Goal: Task Accomplishment & Management: Complete application form

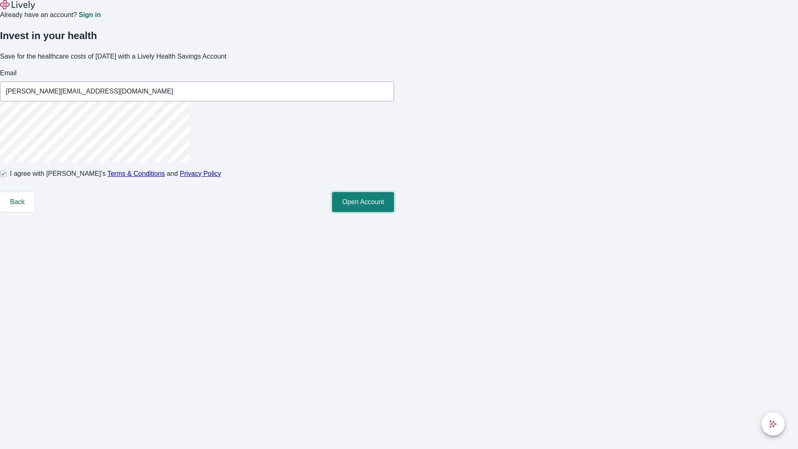
click at [394, 212] on button "Open Account" at bounding box center [363, 202] width 62 height 20
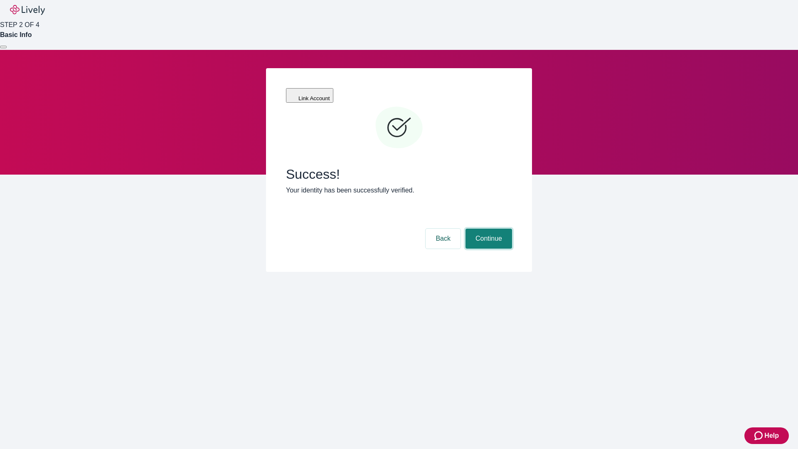
click at [488, 229] on button "Continue" at bounding box center [489, 239] width 47 height 20
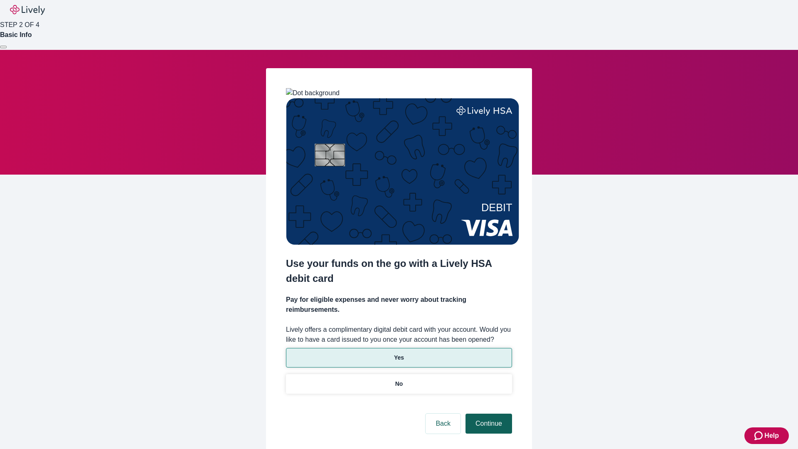
click at [399, 380] on p "No" at bounding box center [399, 384] width 8 height 9
click at [488, 414] on button "Continue" at bounding box center [489, 424] width 47 height 20
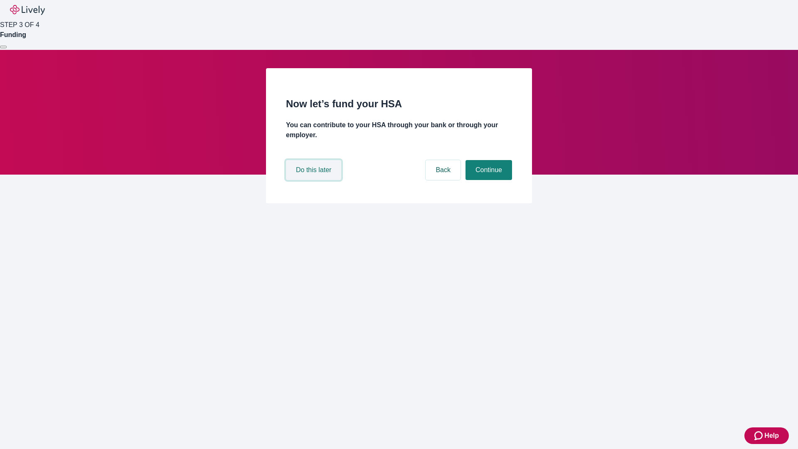
click at [315, 180] on button "Do this later" at bounding box center [313, 170] width 55 height 20
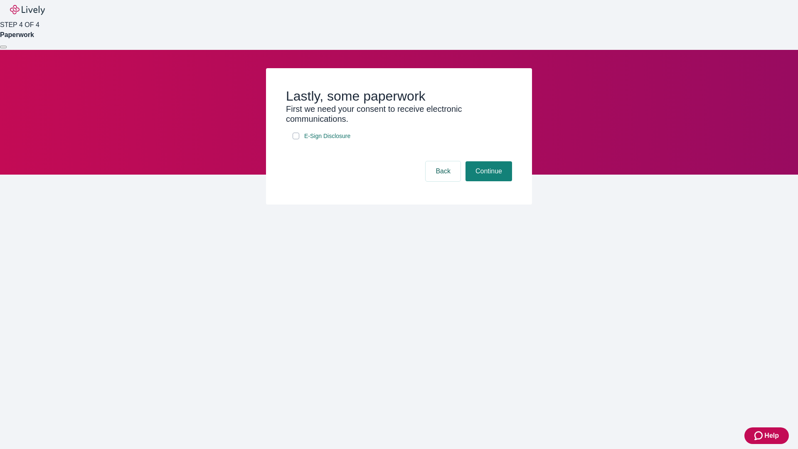
click at [296, 139] on input "E-Sign Disclosure" at bounding box center [296, 136] width 7 height 7
checkbox input "true"
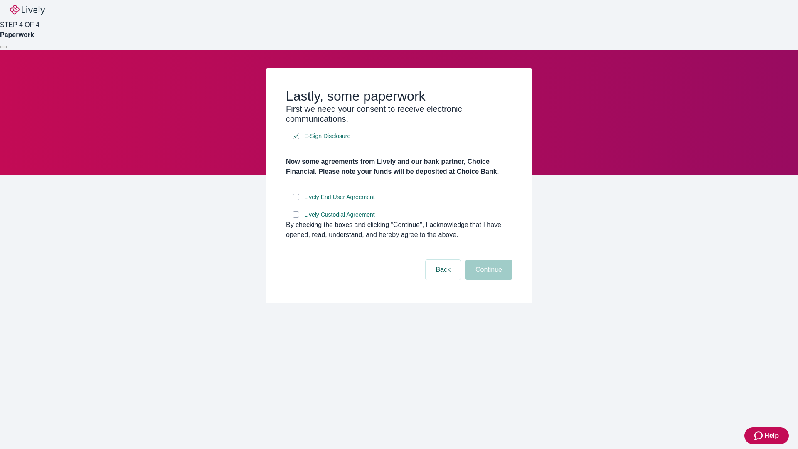
click at [296, 200] on input "Lively End User Agreement" at bounding box center [296, 197] width 7 height 7
checkbox input "true"
click at [296, 218] on input "Lively Custodial Agreement" at bounding box center [296, 214] width 7 height 7
checkbox input "true"
click at [488, 280] on button "Continue" at bounding box center [489, 270] width 47 height 20
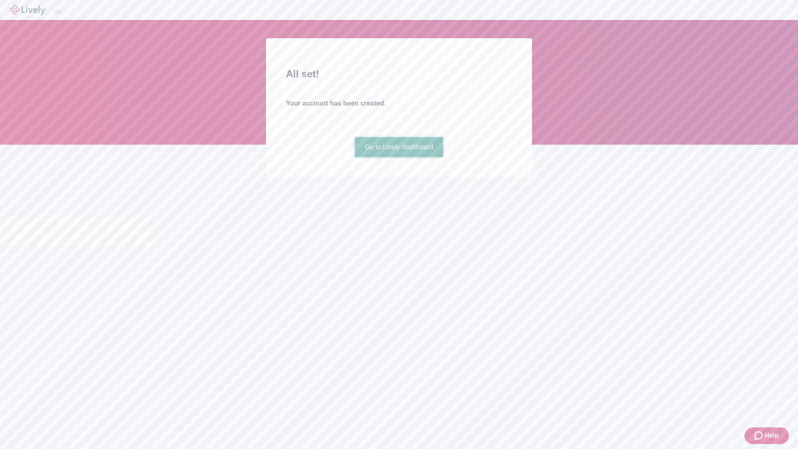
click at [399, 157] on link "Go to Lively dashboard" at bounding box center [399, 147] width 89 height 20
